Goal: Find contact information: Find contact information

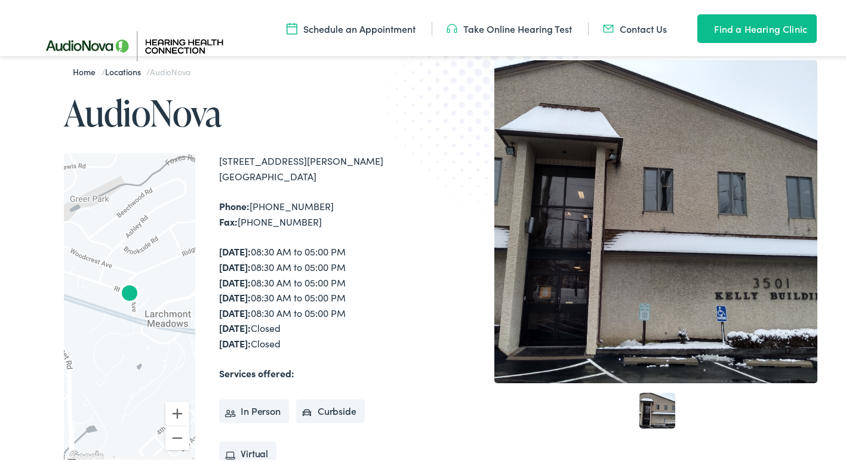
scroll to position [239, 0]
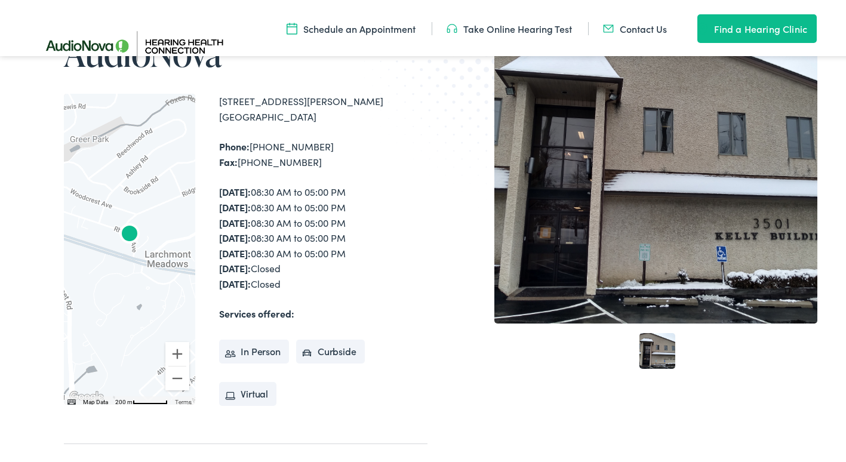
click at [725, 241] on div at bounding box center [657, 159] width 327 height 323
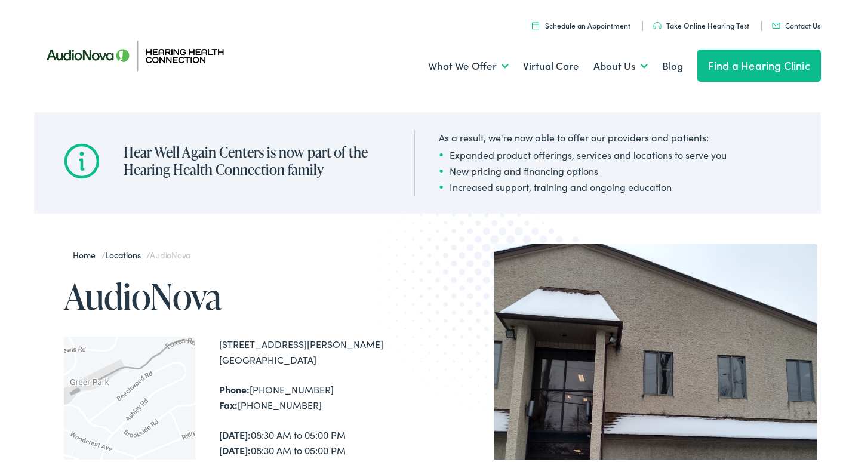
scroll to position [0, 0]
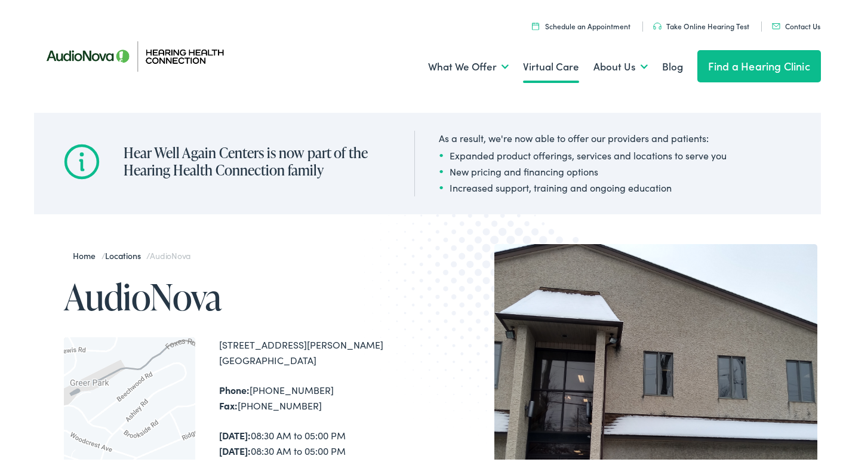
click at [551, 67] on link "Virtual Care" at bounding box center [551, 64] width 56 height 44
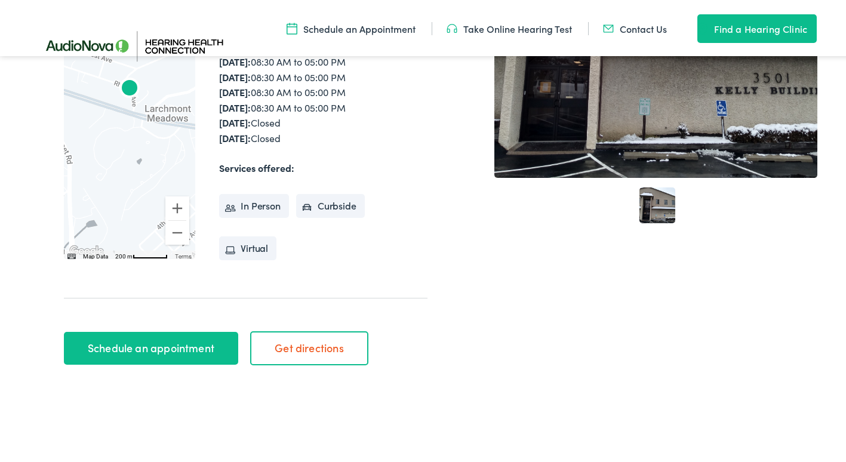
scroll to position [239, 0]
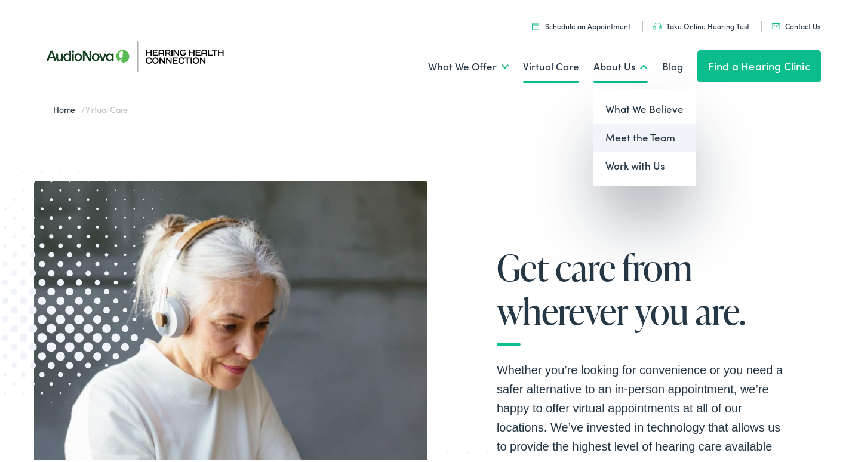
click at [626, 133] on link "Meet the Team" at bounding box center [644, 135] width 102 height 29
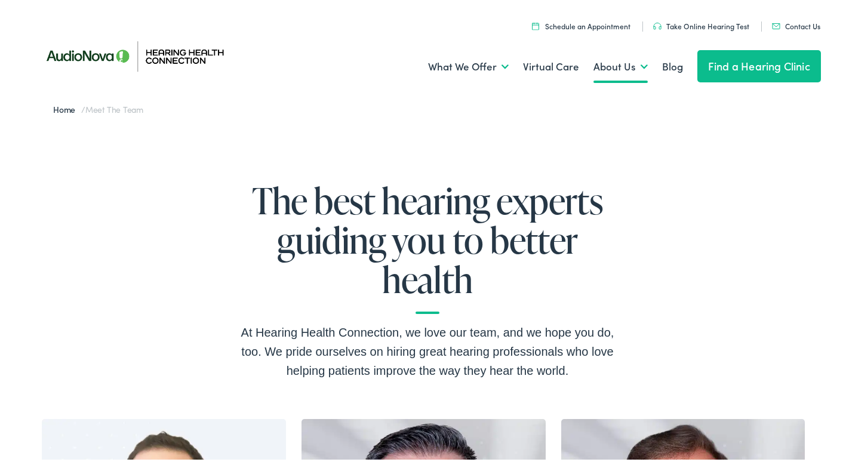
click at [111, 109] on span "Meet the Team" at bounding box center [114, 107] width 58 height 12
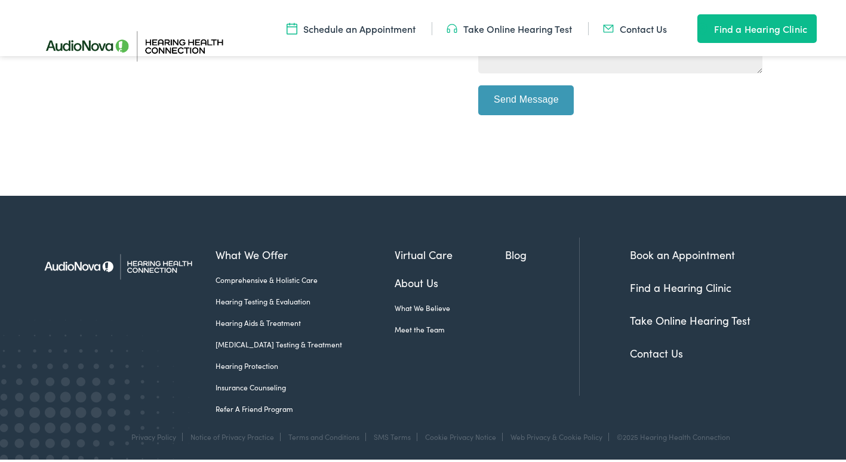
scroll to position [520, 0]
